Goal: Task Accomplishment & Management: Complete application form

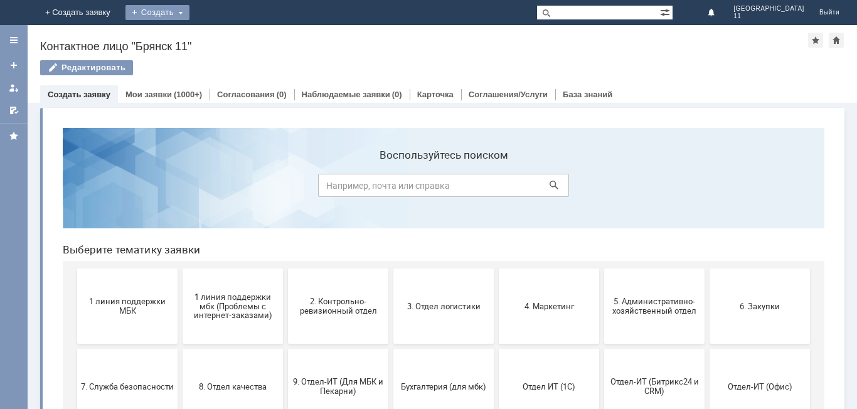
click at [189, 11] on div "Создать" at bounding box center [157, 12] width 64 height 15
click at [223, 38] on link "Заявка" at bounding box center [175, 37] width 95 height 15
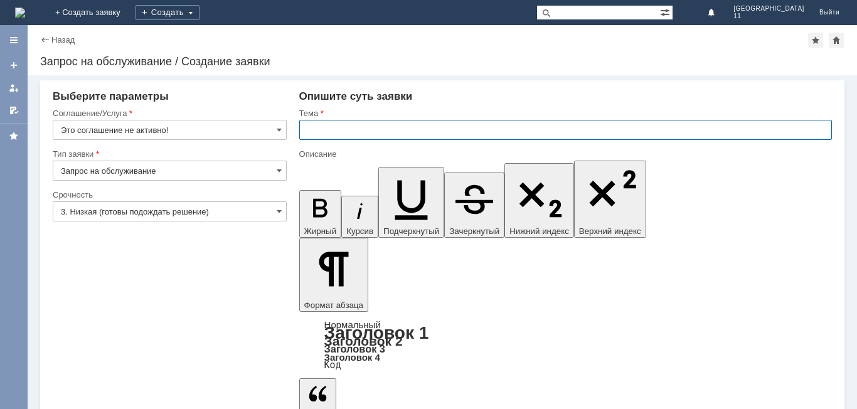
click at [304, 131] on input "text" at bounding box center [565, 130] width 533 height 20
drag, startPoint x: 304, startPoint y: 131, endPoint x: 435, endPoint y: 125, distance: 131.3
click at [435, 125] on input "мбк 11 Брянск. Отложенные чеки" at bounding box center [565, 130] width 533 height 20
type input "мбк 11 Брянск. Отложенные чеки"
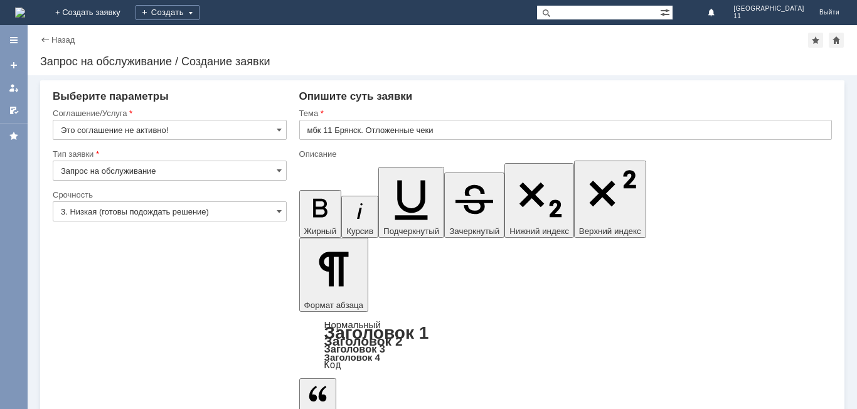
scroll to position [272, 4]
drag, startPoint x: 278, startPoint y: 127, endPoint x: 272, endPoint y: 136, distance: 10.3
click at [277, 128] on span at bounding box center [279, 130] width 5 height 10
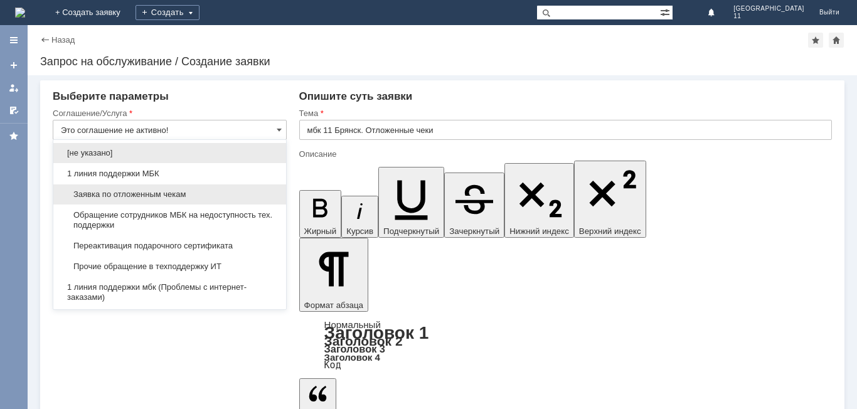
click at [208, 191] on span "Заявка по отложенным чекам" at bounding box center [170, 194] width 218 height 10
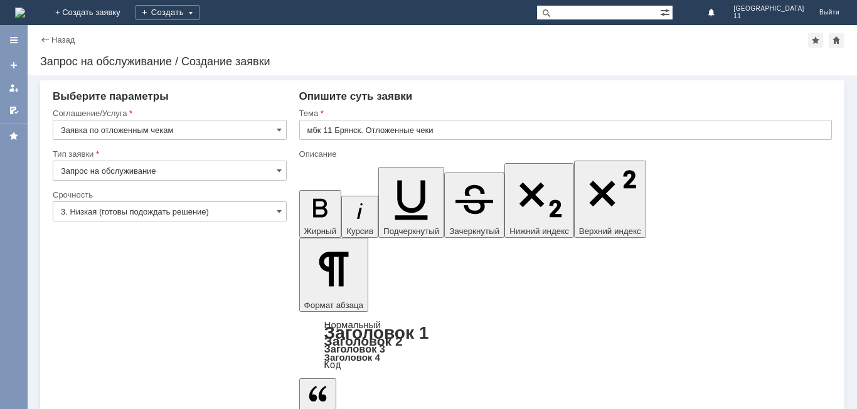
type input "Заявка по отложенным чекам"
click at [275, 213] on input "3. Низкая (готовы подождать решение)" at bounding box center [170, 211] width 234 height 20
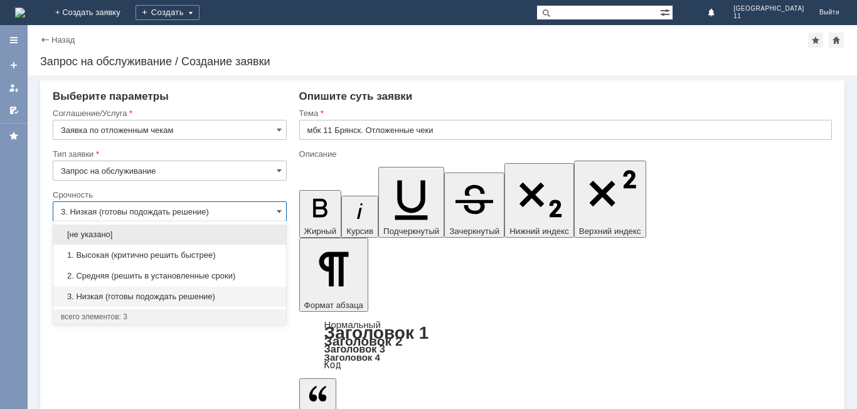
drag, startPoint x: 181, startPoint y: 272, endPoint x: 190, endPoint y: 273, distance: 8.9
click at [181, 272] on span "2. Средняя (решить в установленные сроки)" at bounding box center [170, 276] width 218 height 10
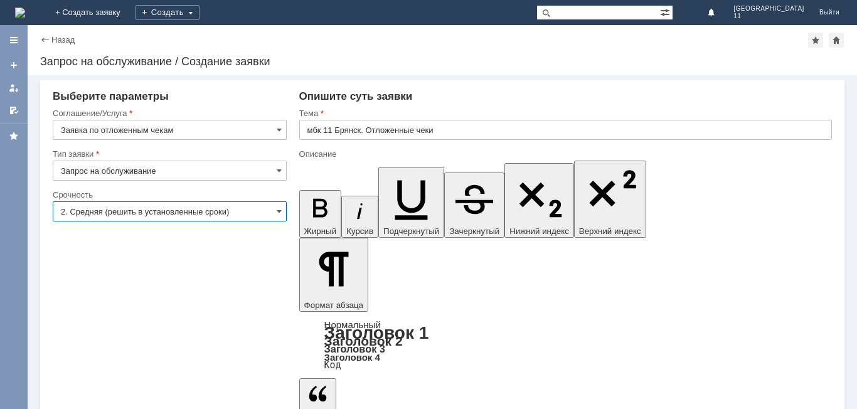
type input "2. Средняя (решить в установленные сроки)"
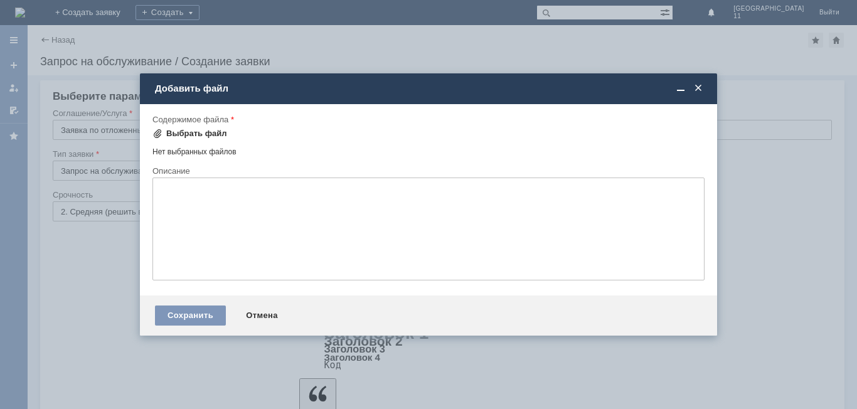
click at [192, 131] on div "Выбрать файл" at bounding box center [196, 134] width 61 height 10
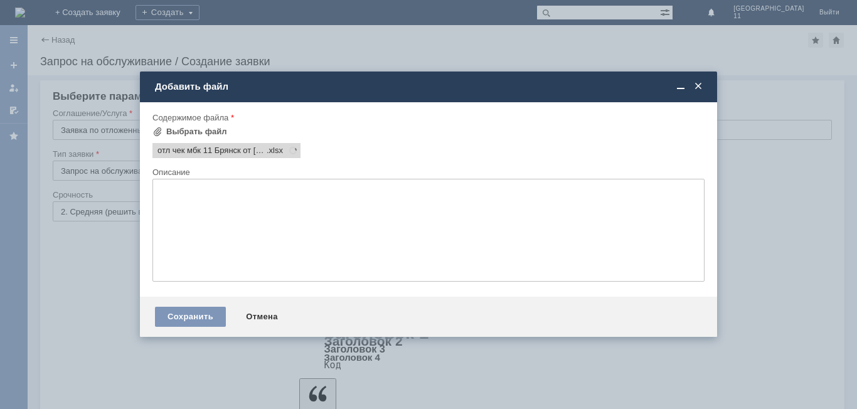
scroll to position [0, 0]
click at [192, 322] on div "Сохранить" at bounding box center [190, 317] width 71 height 20
